Goal: Task Accomplishment & Management: Manage account settings

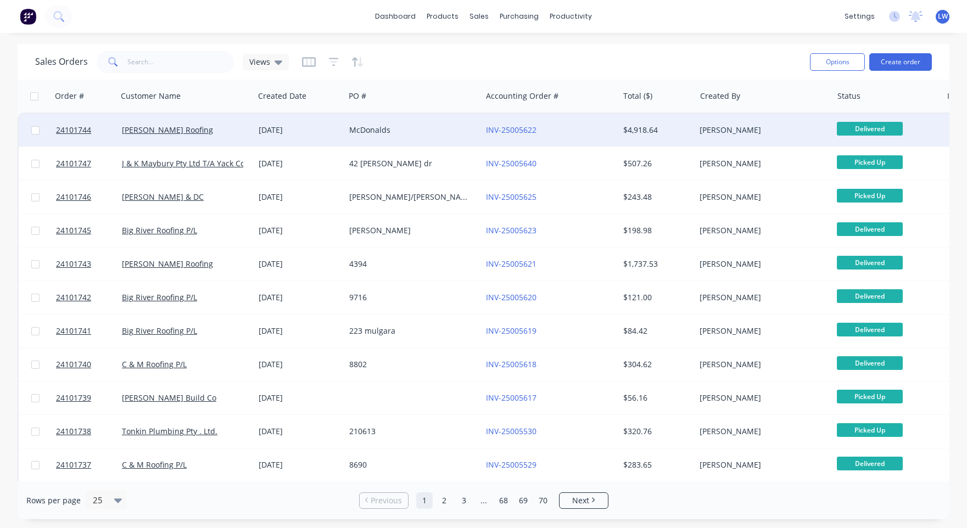
click at [366, 127] on div "McDonalds" at bounding box center [410, 130] width 122 height 11
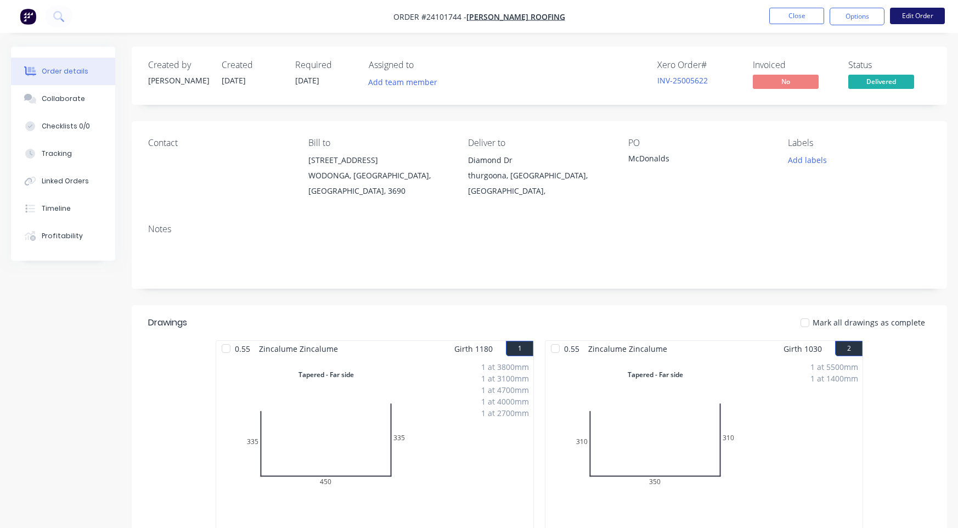
click at [940, 14] on button "Edit Order" at bounding box center [917, 16] width 55 height 16
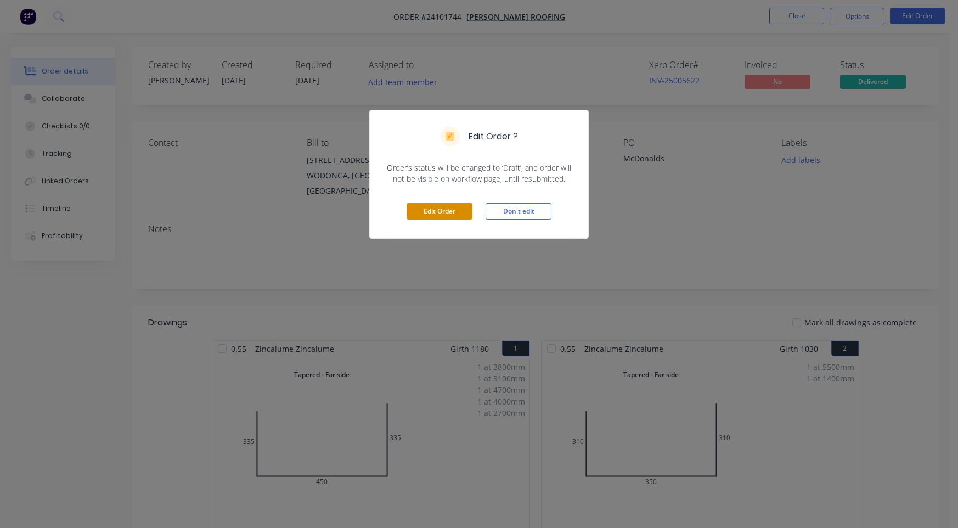
click at [456, 211] on button "Edit Order" at bounding box center [440, 211] width 66 height 16
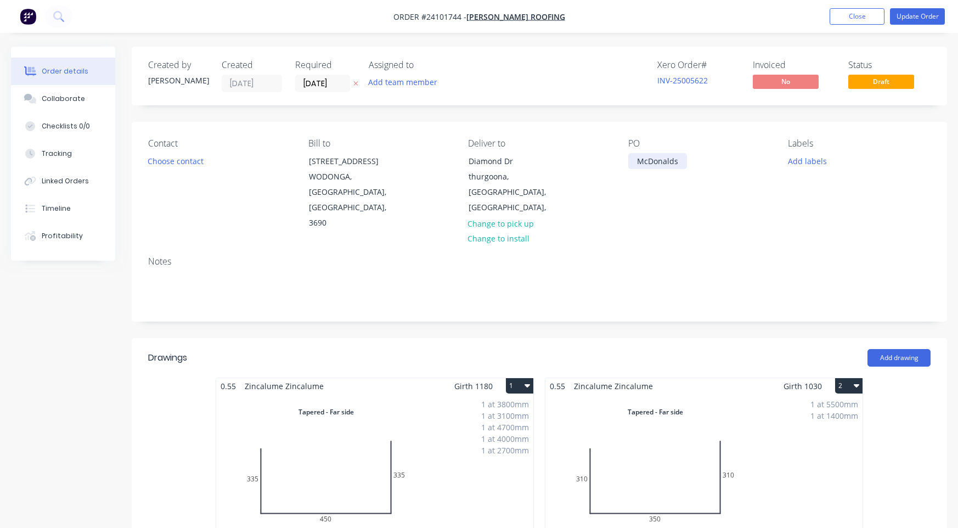
click at [636, 156] on div "McDonalds" at bounding box center [658, 161] width 59 height 16
click at [931, 16] on button "Update Order" at bounding box center [917, 16] width 55 height 16
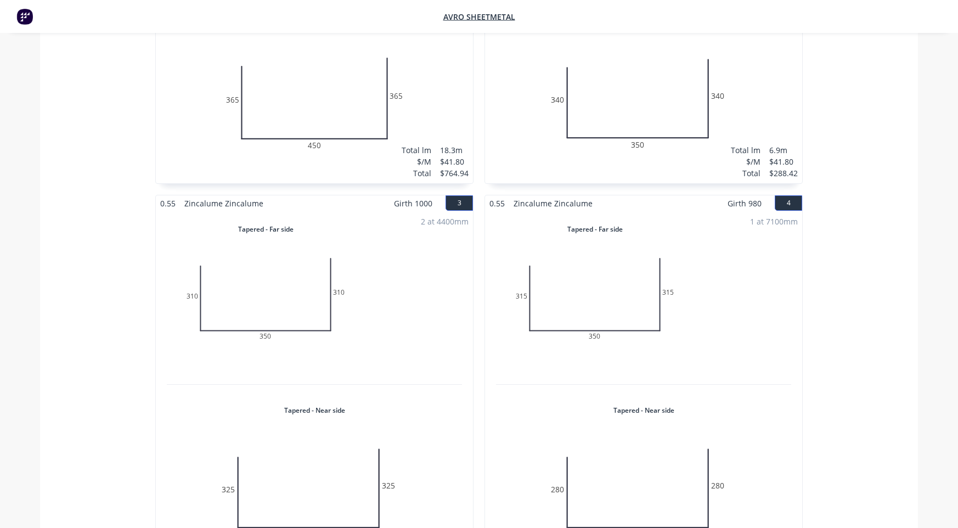
scroll to position [439, 0]
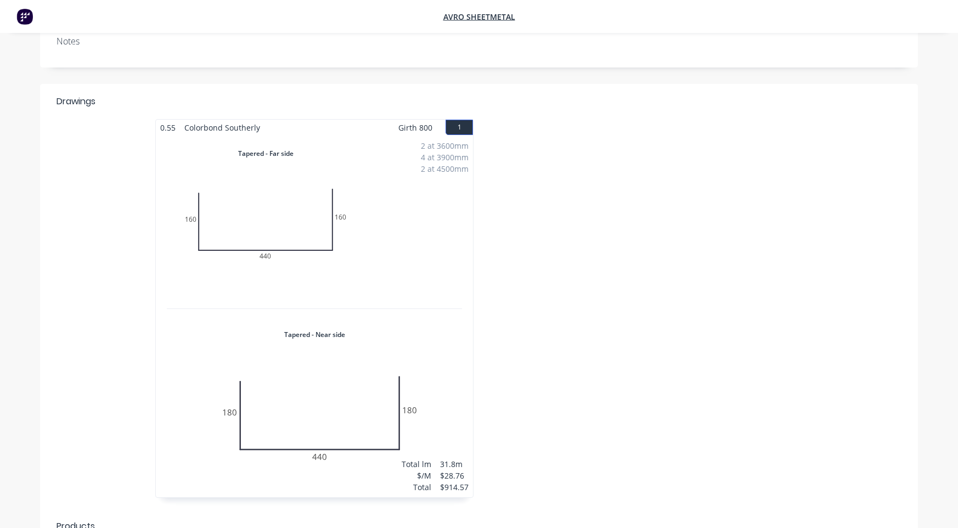
scroll to position [220, 0]
